Goal: Obtain resource: Download file/media

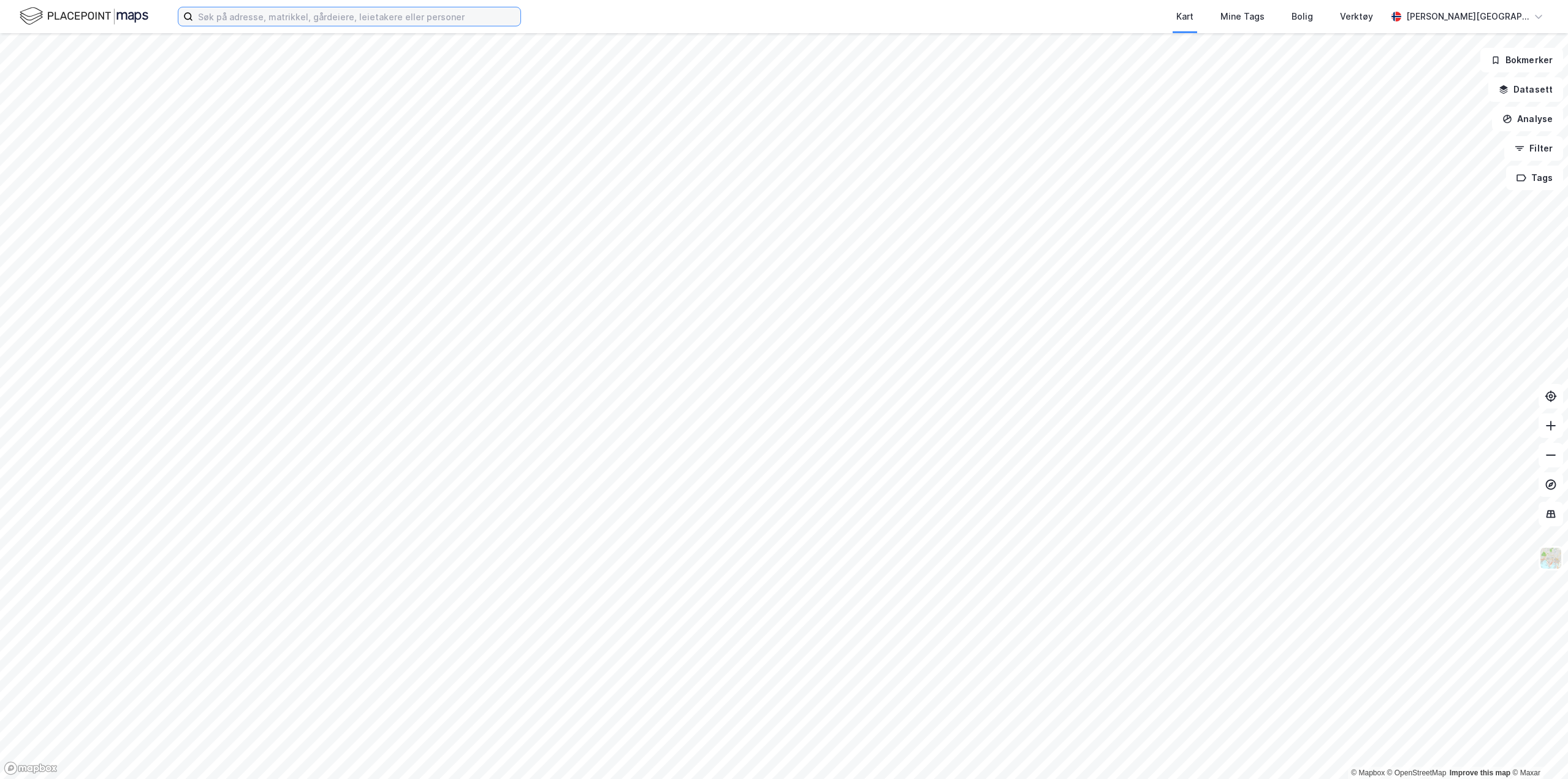
click at [334, 18] on input at bounding box center [357, 17] width 328 height 18
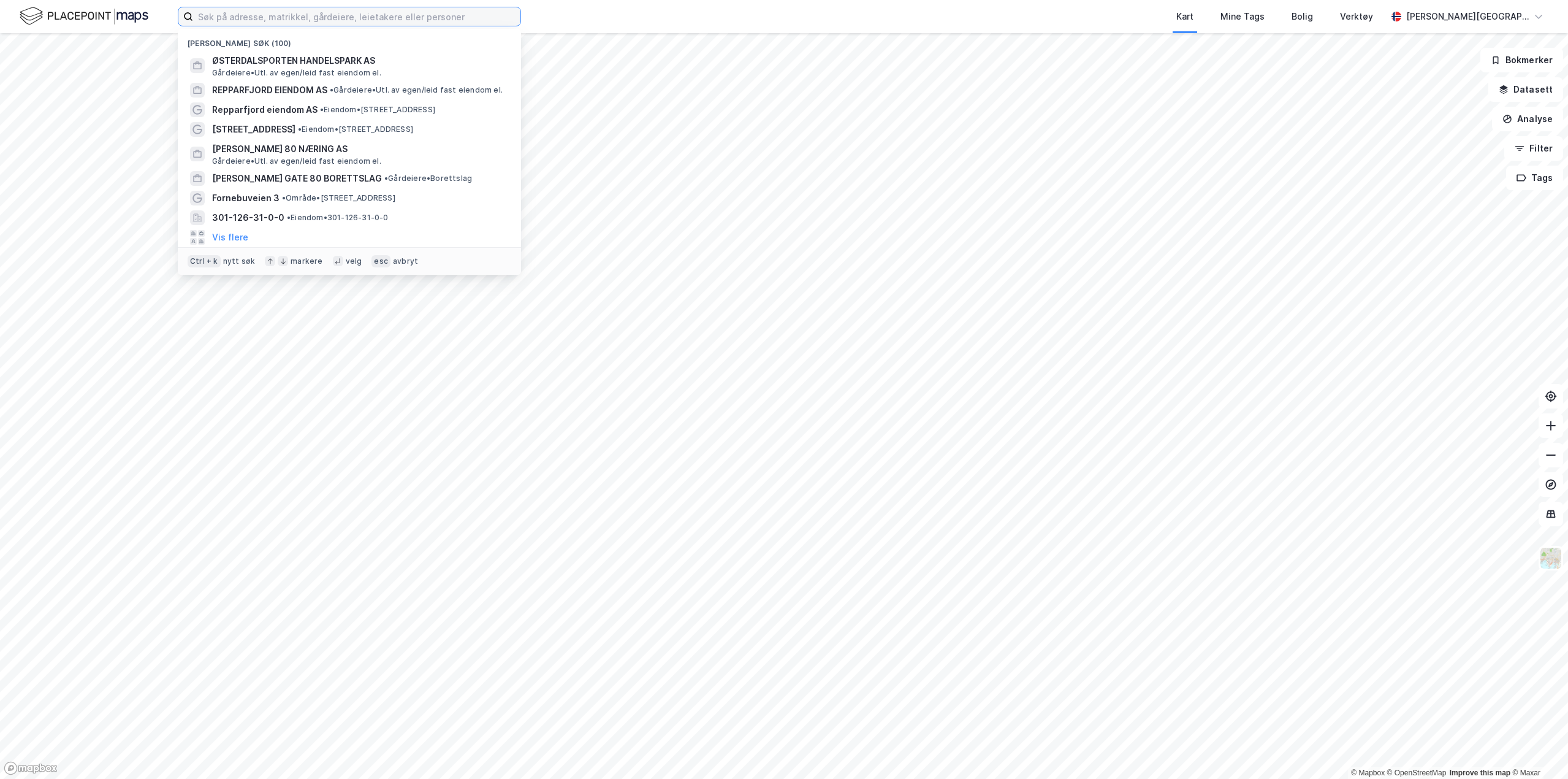
paste input "934989899"
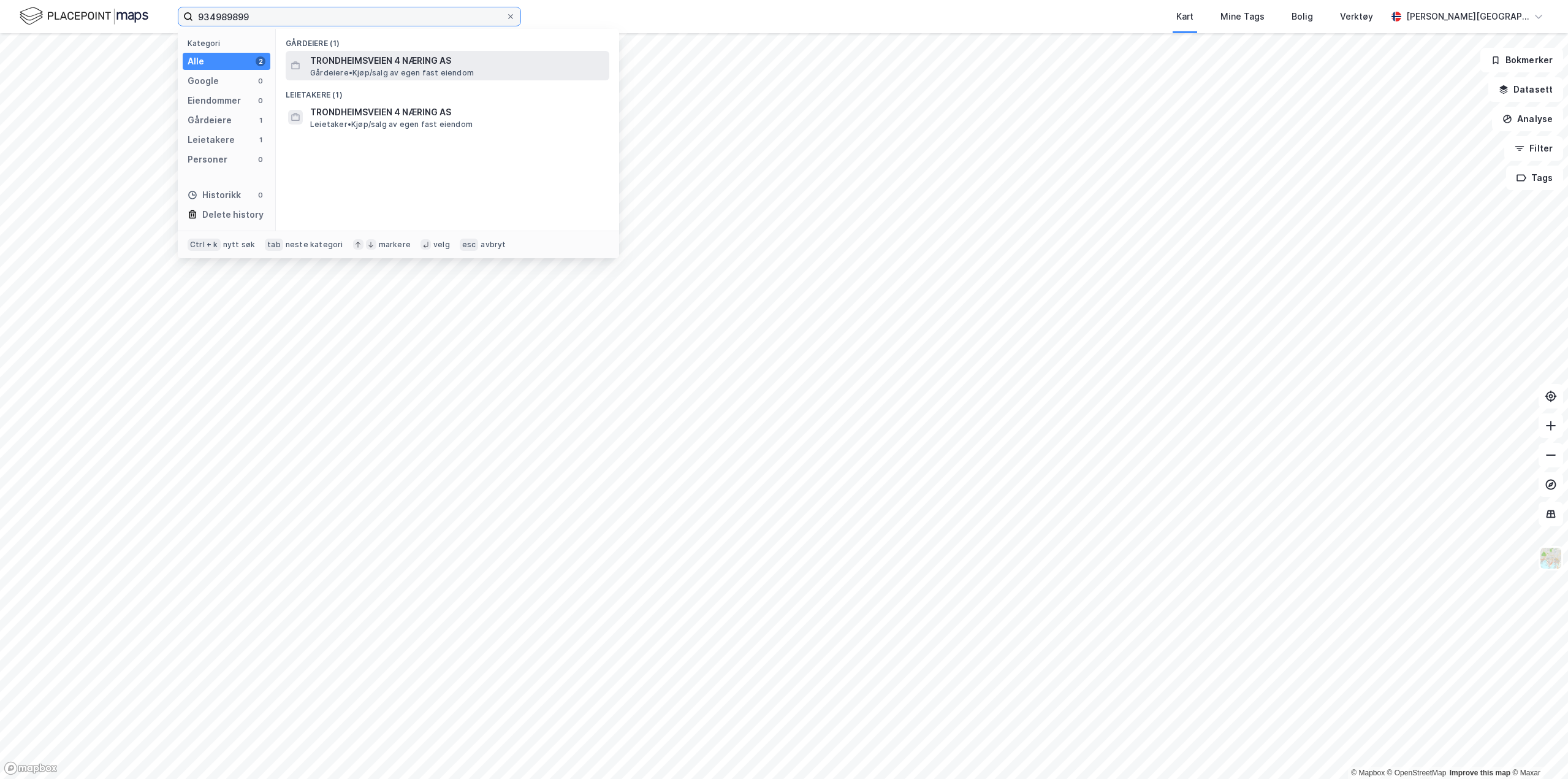
type input "934989899"
click at [357, 70] on span "Gårdeiere • Kjøp/salg av egen fast eiendom" at bounding box center [392, 73] width 163 height 10
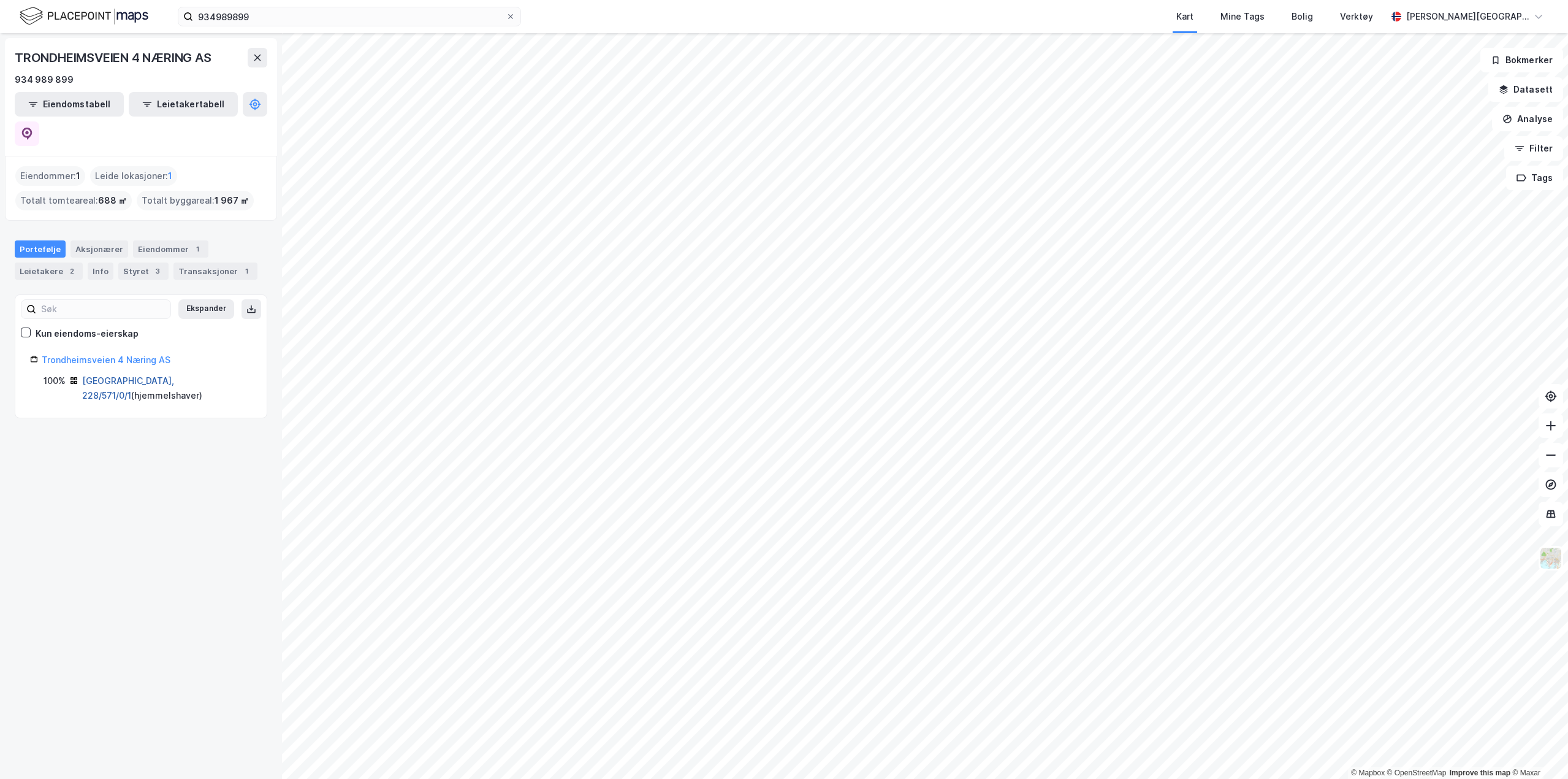
click at [144, 375] on link "[GEOGRAPHIC_DATA], 228/571/0/1" at bounding box center [128, 387] width 92 height 25
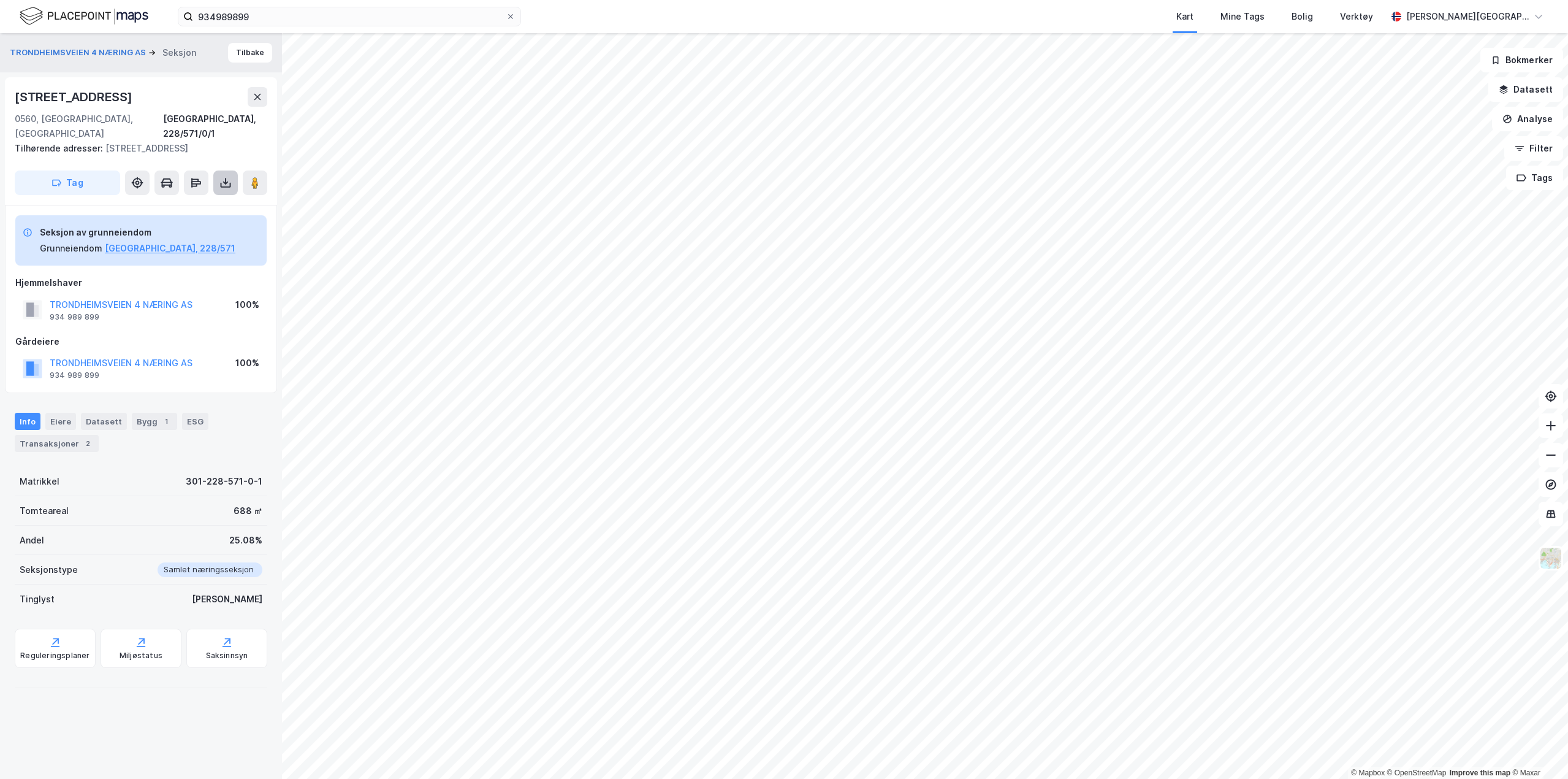
click at [221, 188] on icon at bounding box center [226, 183] width 12 height 12
click at [215, 205] on div "Last ned grunnbok" at bounding box center [173, 207] width 130 height 20
